Goal: Task Accomplishment & Management: Use online tool/utility

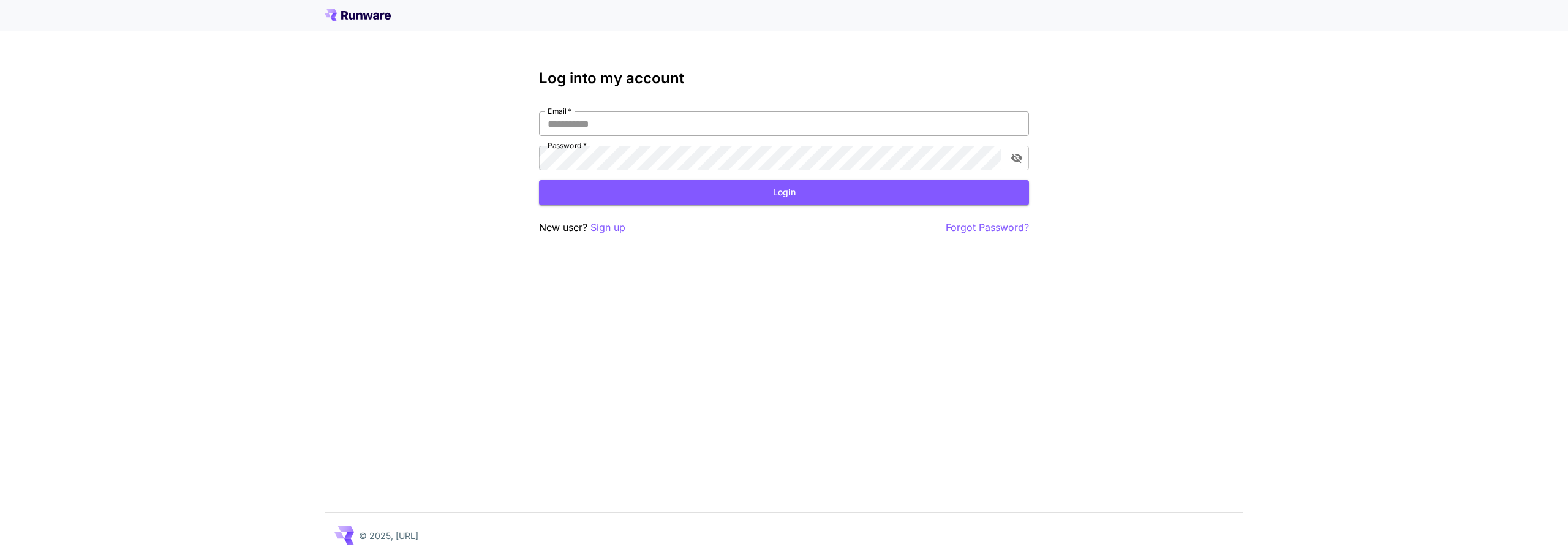
click at [665, 127] on input "Email   *" at bounding box center [784, 124] width 490 height 24
click at [680, 127] on input "Email   *" at bounding box center [784, 124] width 490 height 24
type input "**********"
click at [655, 195] on button "Login" at bounding box center [784, 192] width 490 height 25
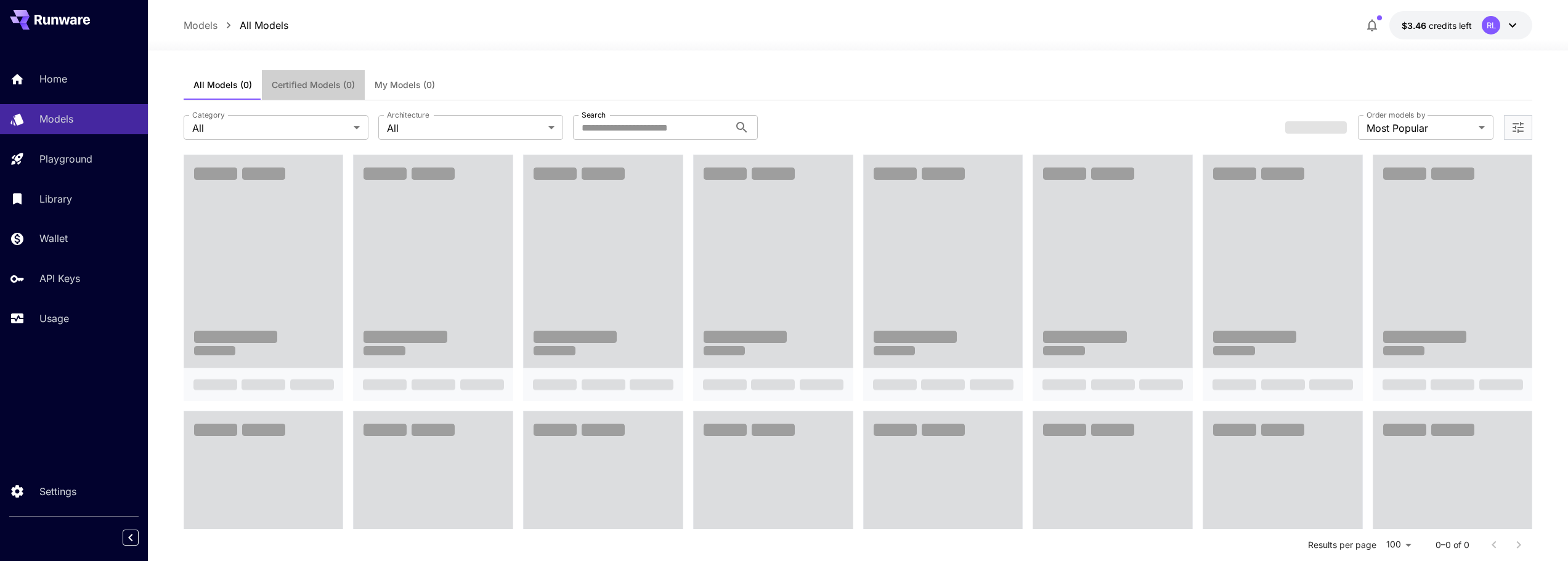
click at [334, 88] on span "Certified Models (0)" at bounding box center [313, 85] width 83 height 11
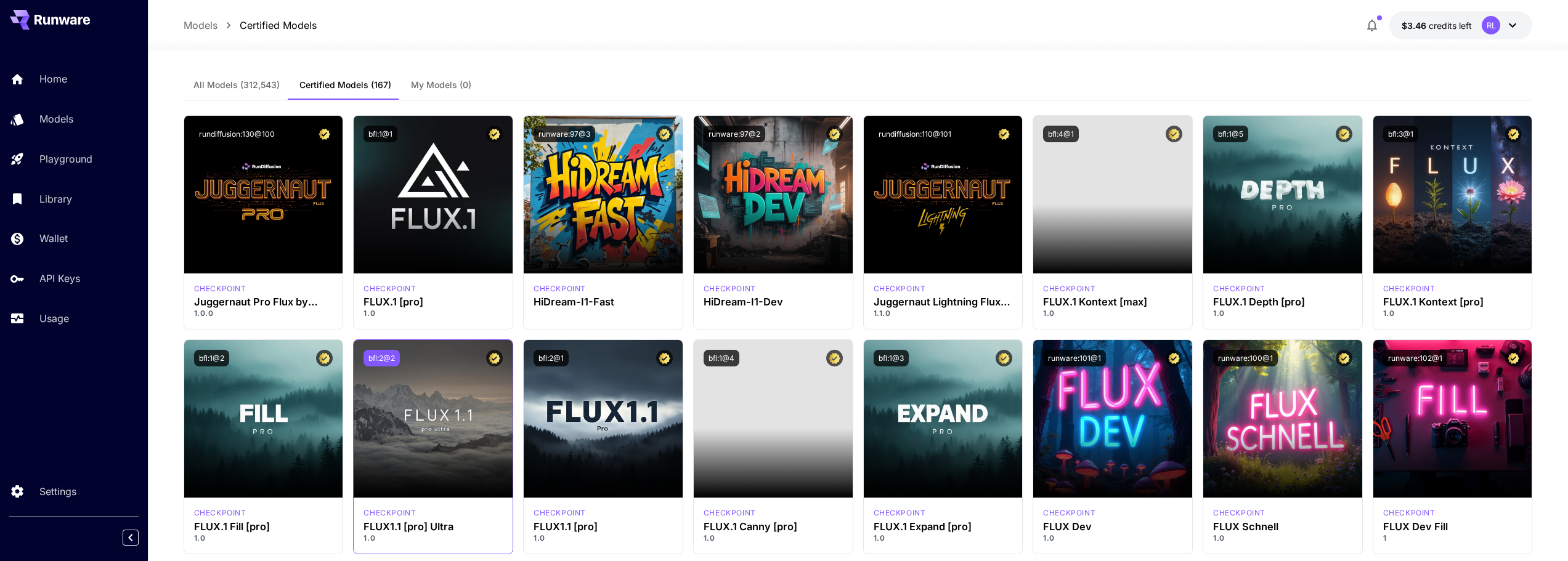
click at [378, 354] on button "bfl:2@2" at bounding box center [382, 358] width 37 height 17
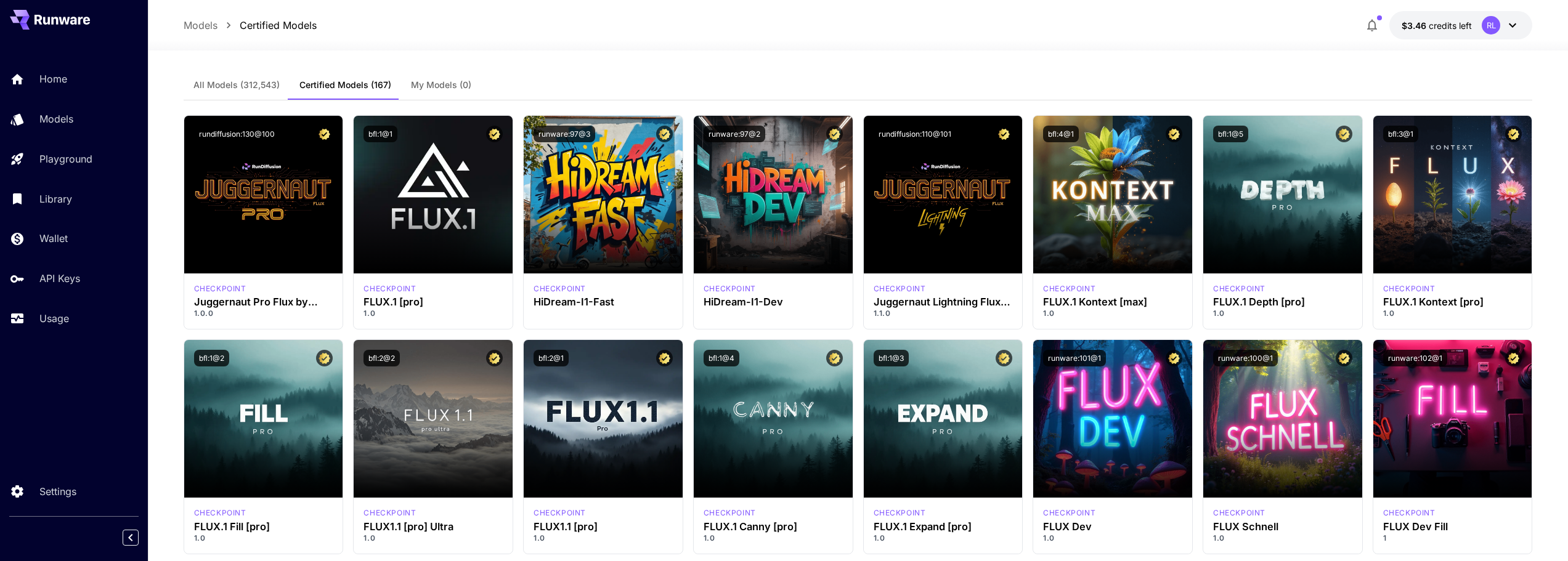
click at [498, 41] on div at bounding box center [858, 43] width 1420 height 15
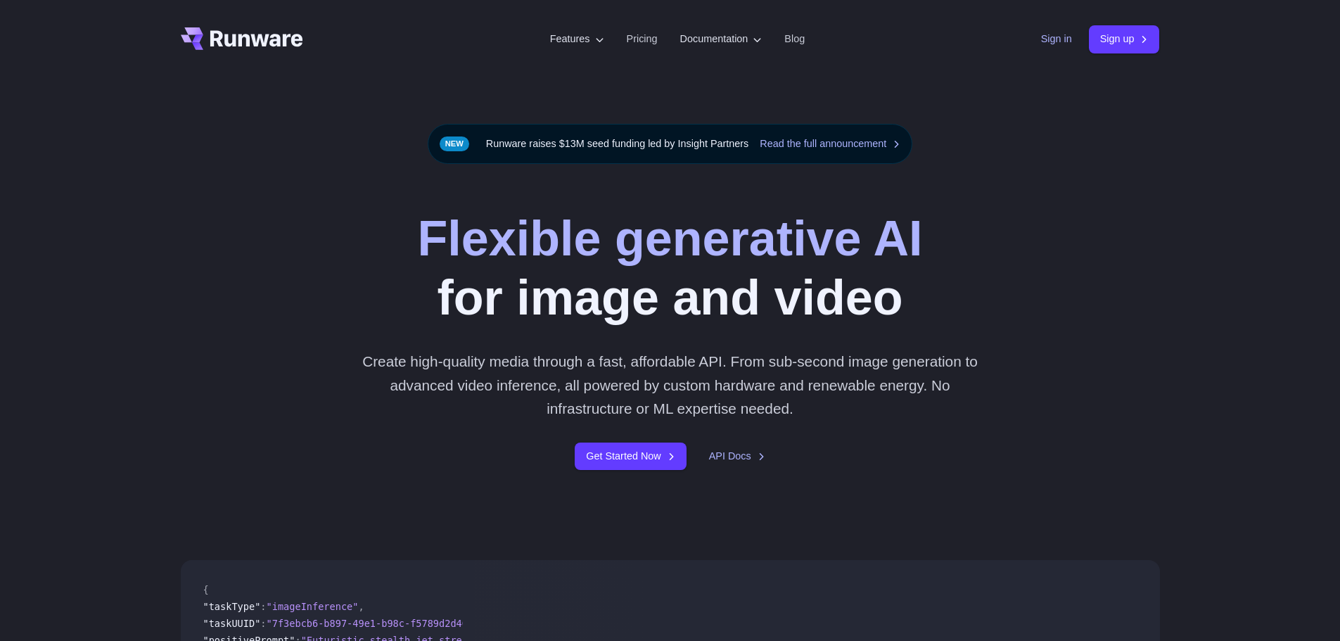
click at [1059, 44] on link "Sign in" at bounding box center [1056, 39] width 31 height 16
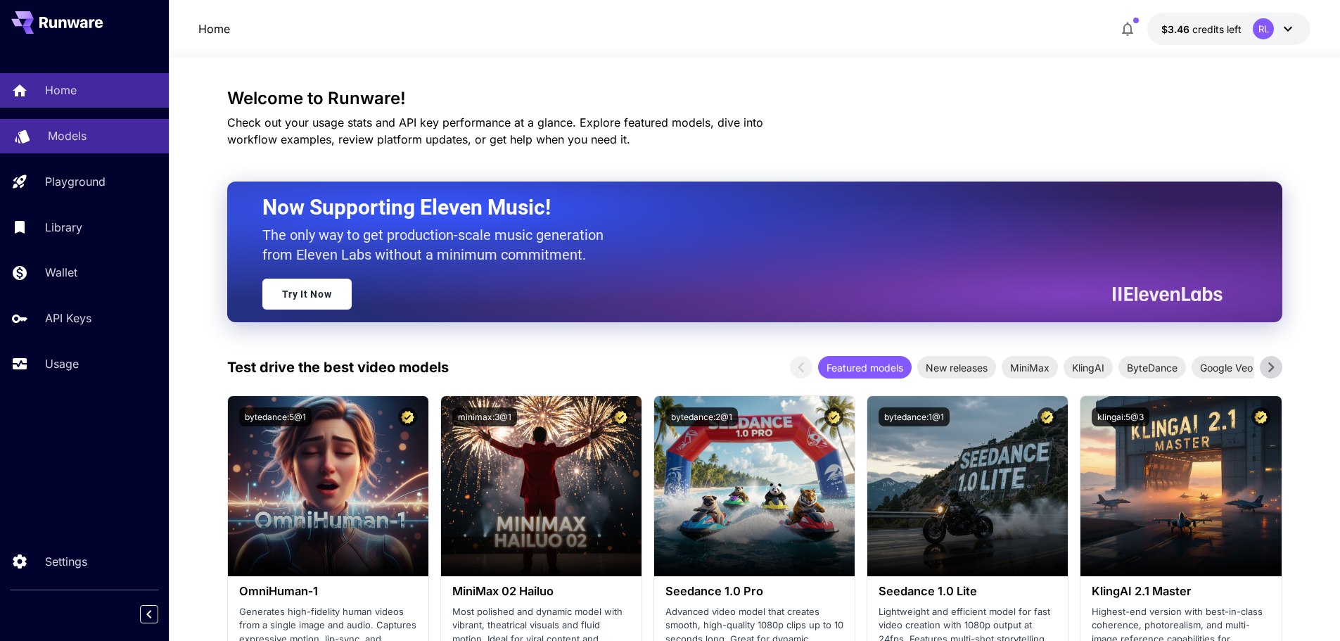
click at [103, 139] on div "Models" at bounding box center [103, 135] width 110 height 17
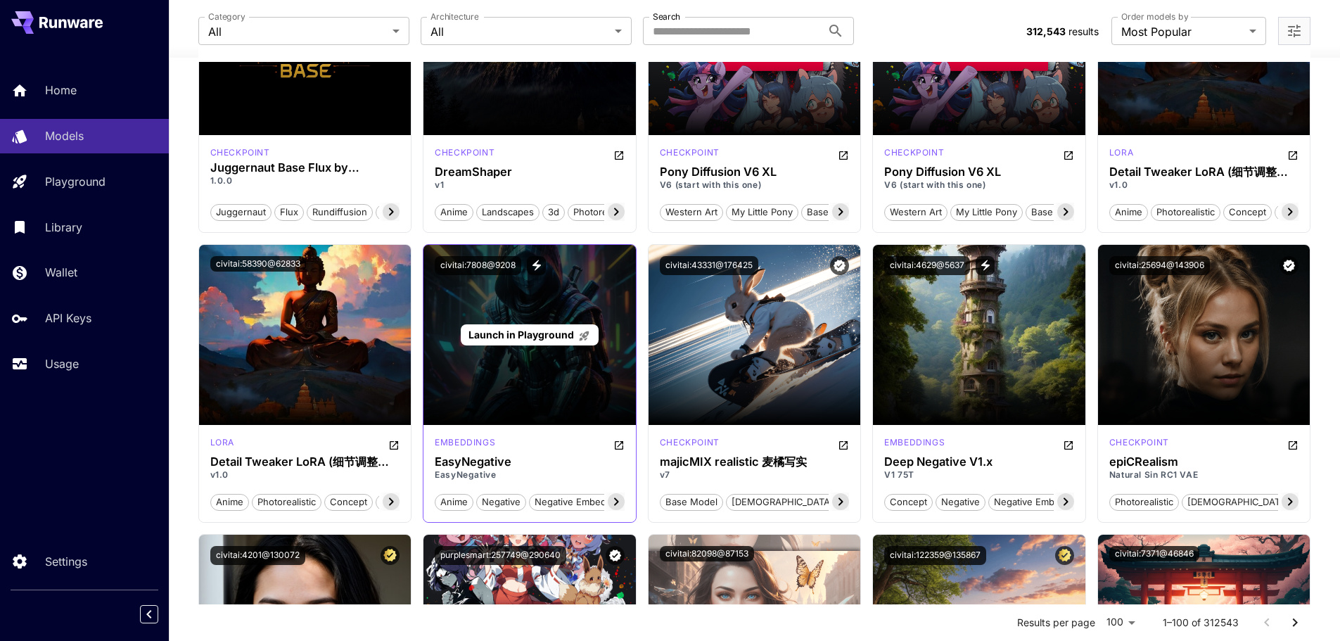
scroll to position [1407, 0]
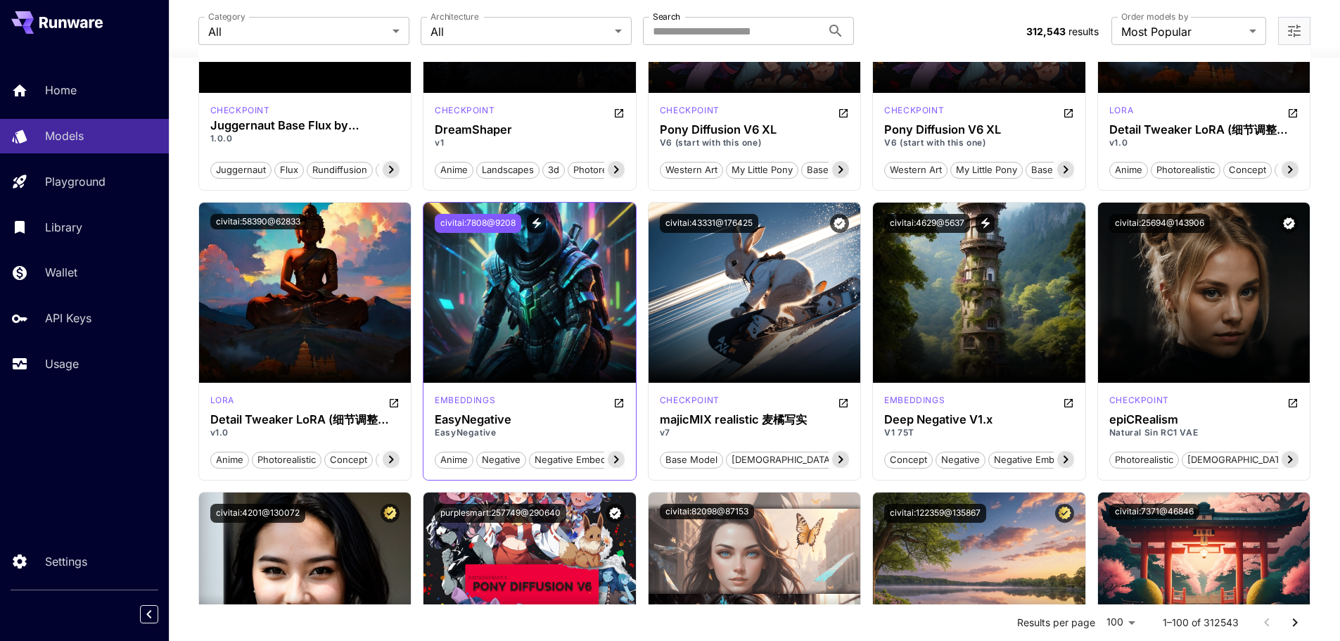
click at [490, 222] on button "civitai:7808@9208" at bounding box center [478, 223] width 87 height 19
click at [477, 225] on button "civitai:7808@9208" at bounding box center [478, 223] width 87 height 19
click at [82, 367] on div "Usage" at bounding box center [103, 363] width 110 height 17
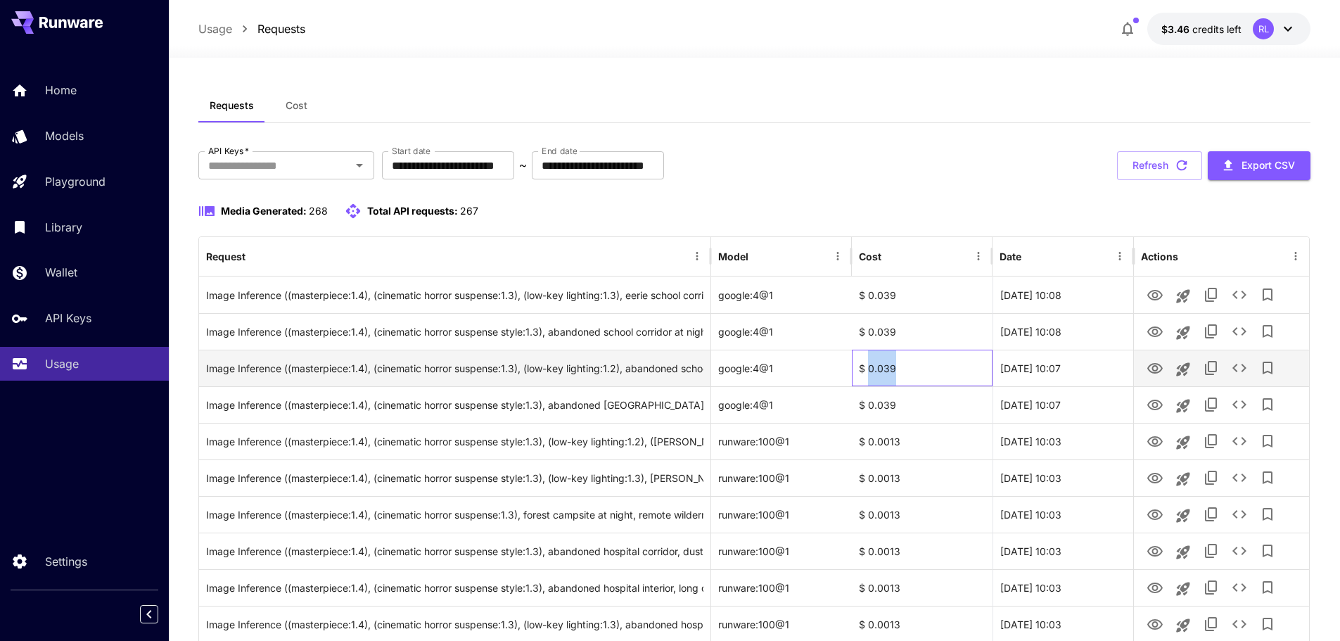
drag, startPoint x: 872, startPoint y: 363, endPoint x: 894, endPoint y: 365, distance: 22.6
click at [894, 365] on div "$ 0.039" at bounding box center [922, 368] width 141 height 37
click at [880, 367] on div "$ 0.039" at bounding box center [922, 368] width 141 height 37
drag, startPoint x: 867, startPoint y: 369, endPoint x: 892, endPoint y: 369, distance: 25.3
click at [892, 369] on div "$ 0.039" at bounding box center [922, 368] width 141 height 37
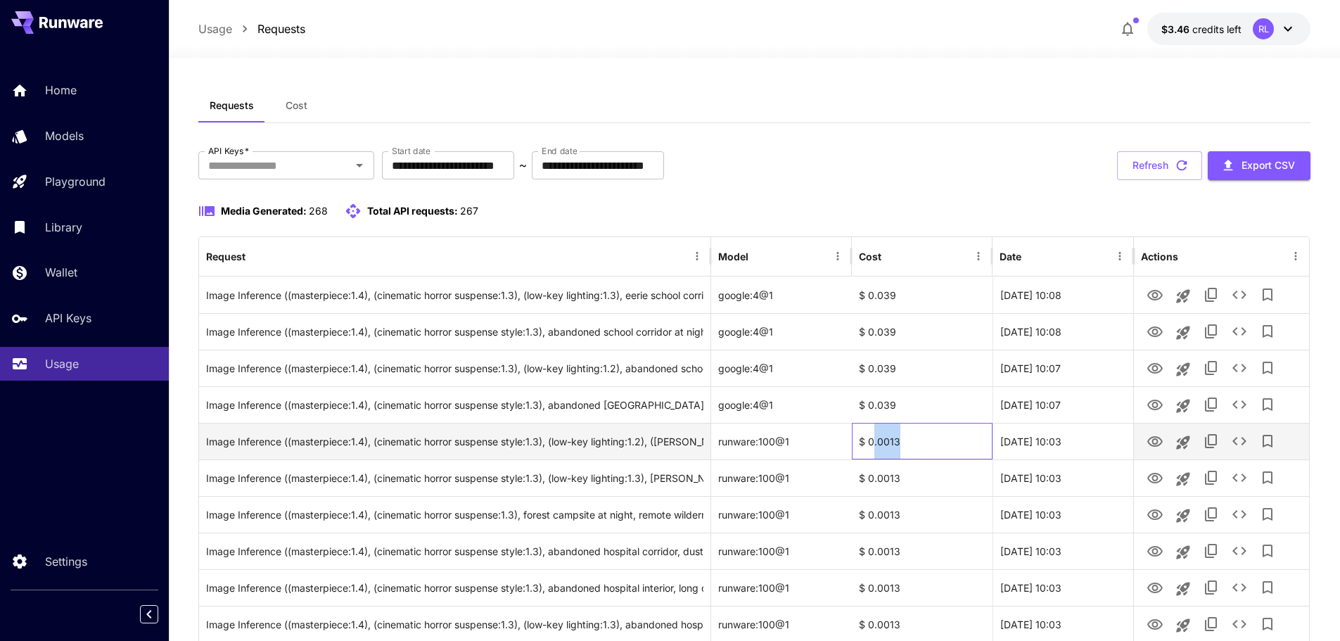
drag, startPoint x: 875, startPoint y: 442, endPoint x: 905, endPoint y: 441, distance: 30.3
click at [905, 441] on div "$ 0.0013" at bounding box center [922, 441] width 141 height 37
click at [894, 443] on div "$ 0.0013" at bounding box center [922, 441] width 141 height 37
drag, startPoint x: 875, startPoint y: 443, endPoint x: 906, endPoint y: 440, distance: 31.8
click at [906, 440] on div "$ 0.0013" at bounding box center [922, 441] width 141 height 37
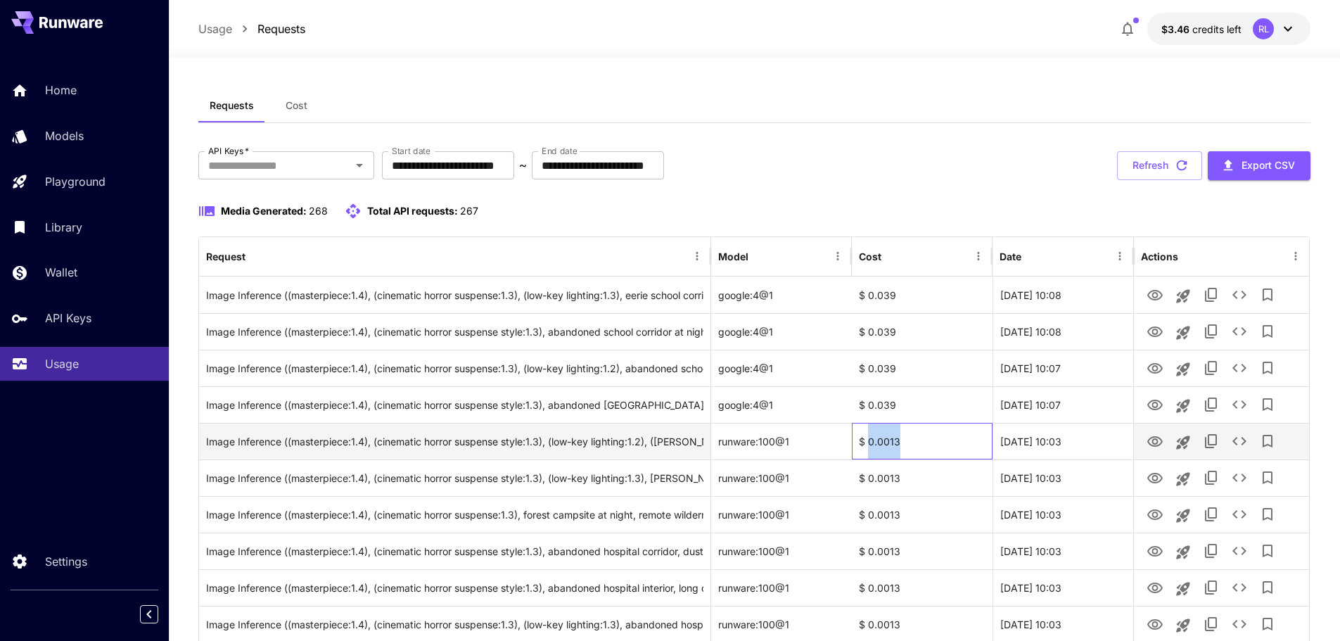
click at [893, 442] on div "$ 0.0013" at bounding box center [922, 441] width 141 height 37
drag, startPoint x: 863, startPoint y: 445, endPoint x: 906, endPoint y: 443, distance: 42.2
click at [906, 443] on div "$ 0.0013" at bounding box center [922, 441] width 141 height 37
click at [881, 442] on div "$ 0.0013" at bounding box center [922, 441] width 141 height 37
drag, startPoint x: 850, startPoint y: 440, endPoint x: 896, endPoint y: 438, distance: 45.8
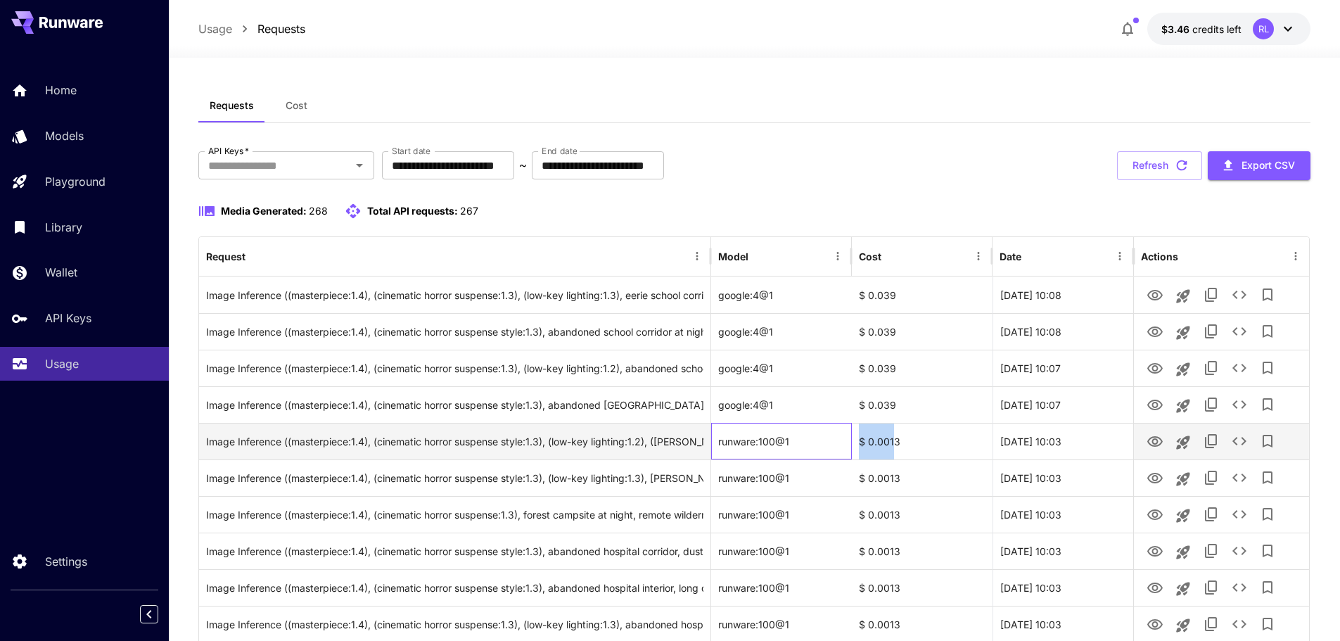
click at [896, 438] on div "Image Inference ((masterpiece:1.4), (cinematic horror suspense style:1.3), (low…" at bounding box center [754, 441] width 1110 height 37
click at [882, 439] on div "$ 0.0013" at bounding box center [922, 441] width 141 height 37
drag, startPoint x: 882, startPoint y: 439, endPoint x: 900, endPoint y: 439, distance: 17.6
click at [900, 438] on div "$ 0.0013" at bounding box center [922, 441] width 141 height 37
click at [885, 442] on div "$ 0.0013" at bounding box center [922, 441] width 141 height 37
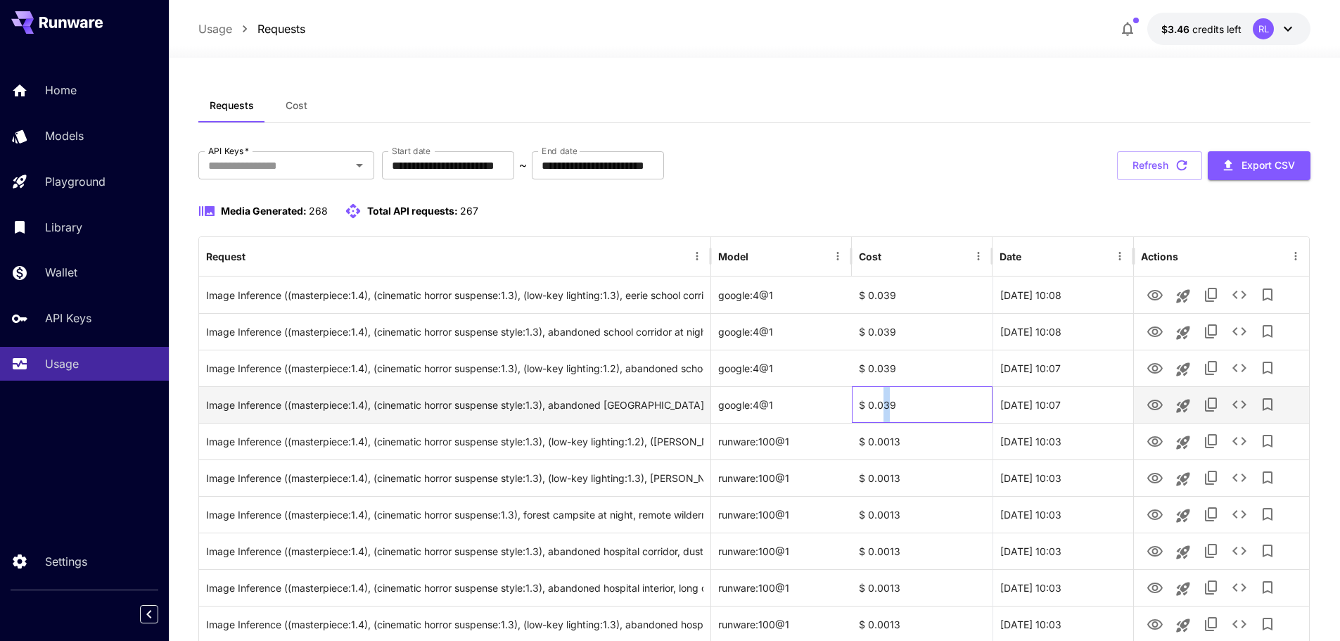
drag, startPoint x: 882, startPoint y: 405, endPoint x: 891, endPoint y: 405, distance: 9.2
click at [891, 405] on div "$ 0.039" at bounding box center [922, 404] width 141 height 37
